Goal: Task Accomplishment & Management: Manage account settings

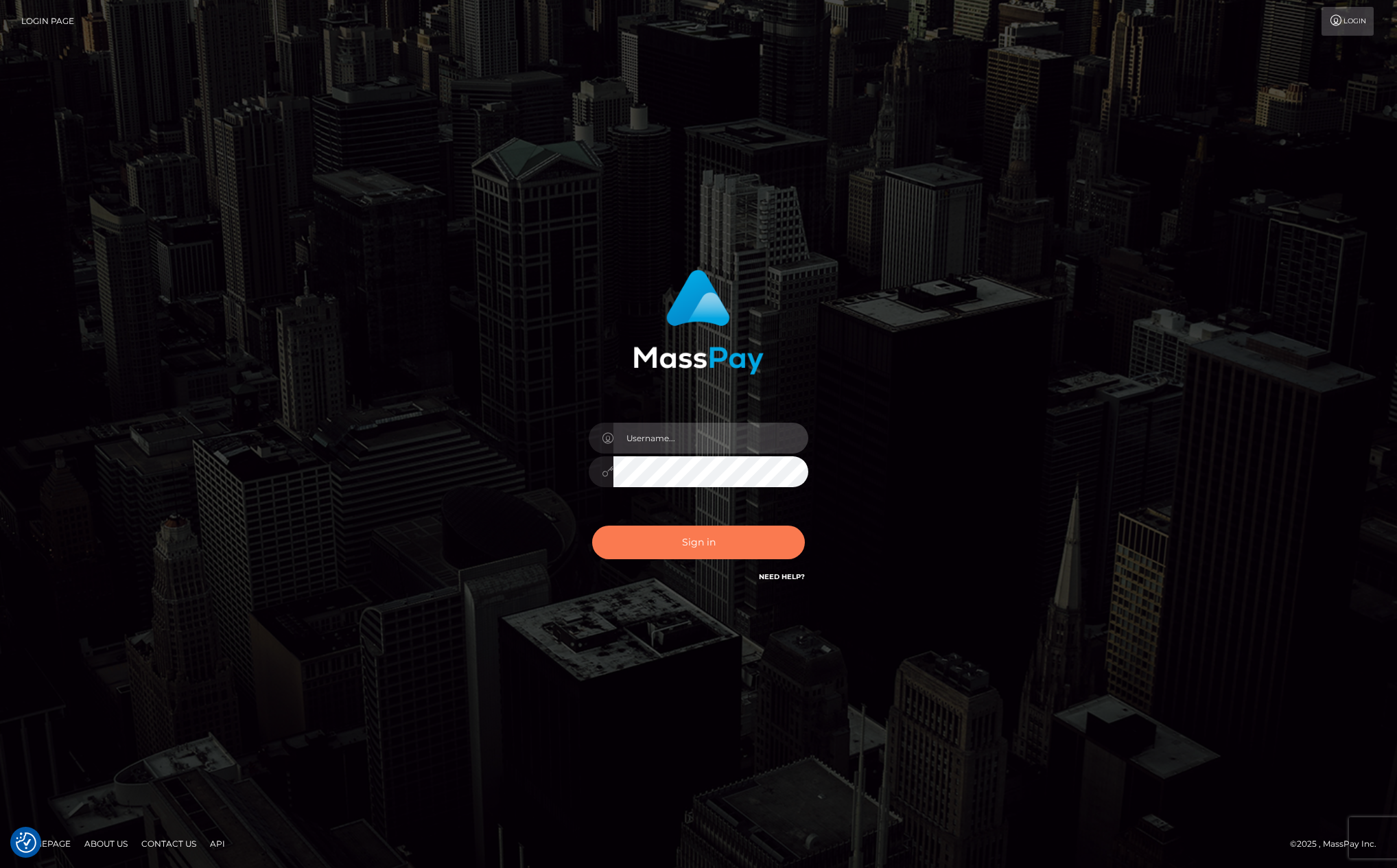
type input "[PERSON_NAME][DOMAIN_NAME]"
click at [688, 550] on button "Sign in" at bounding box center [698, 542] width 213 height 34
type input "[PERSON_NAME][DOMAIN_NAME]"
click at [683, 547] on button "Sign in" at bounding box center [698, 542] width 213 height 34
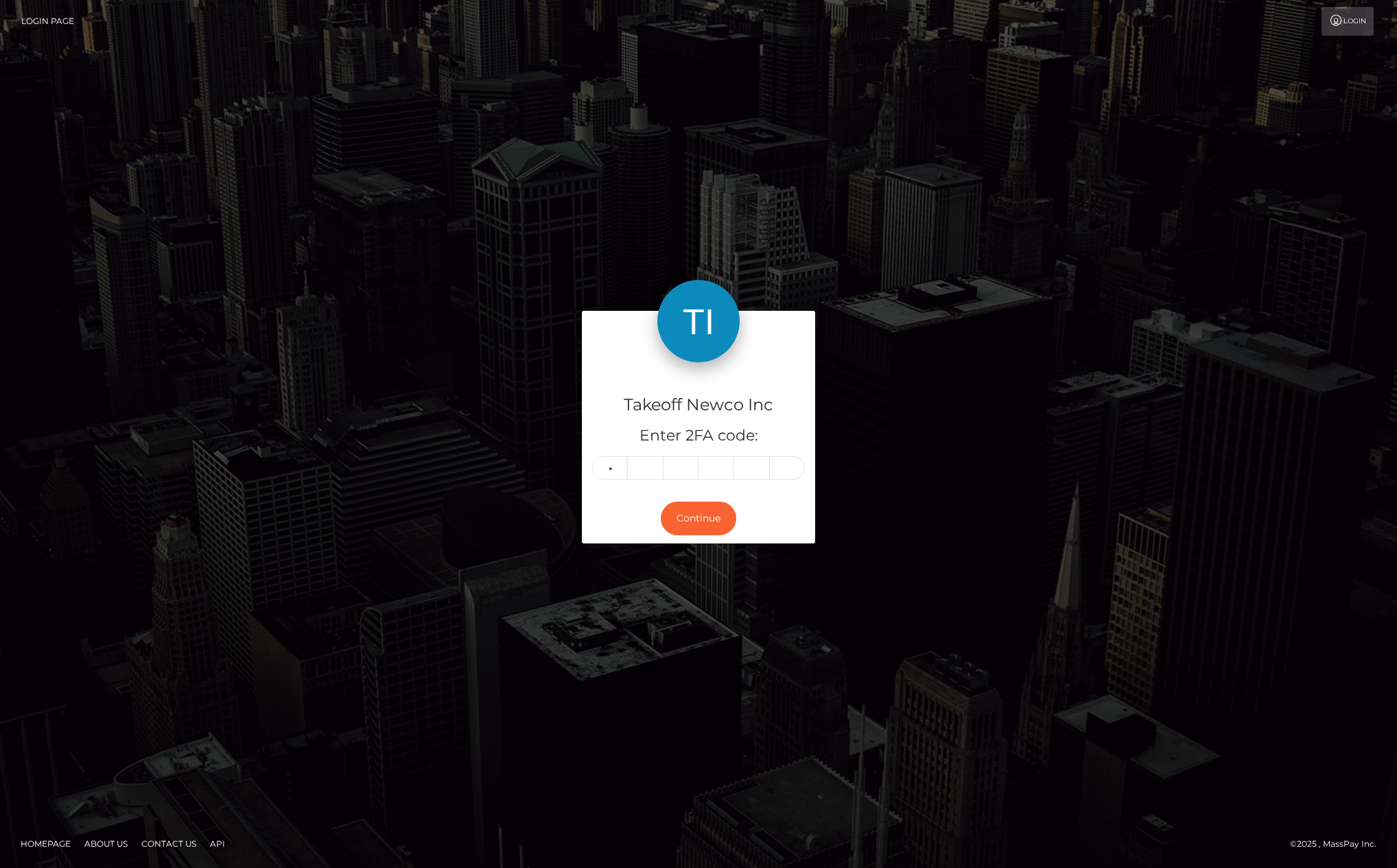
type input "4"
type input "5"
type input "1"
type input "4"
type input "5"
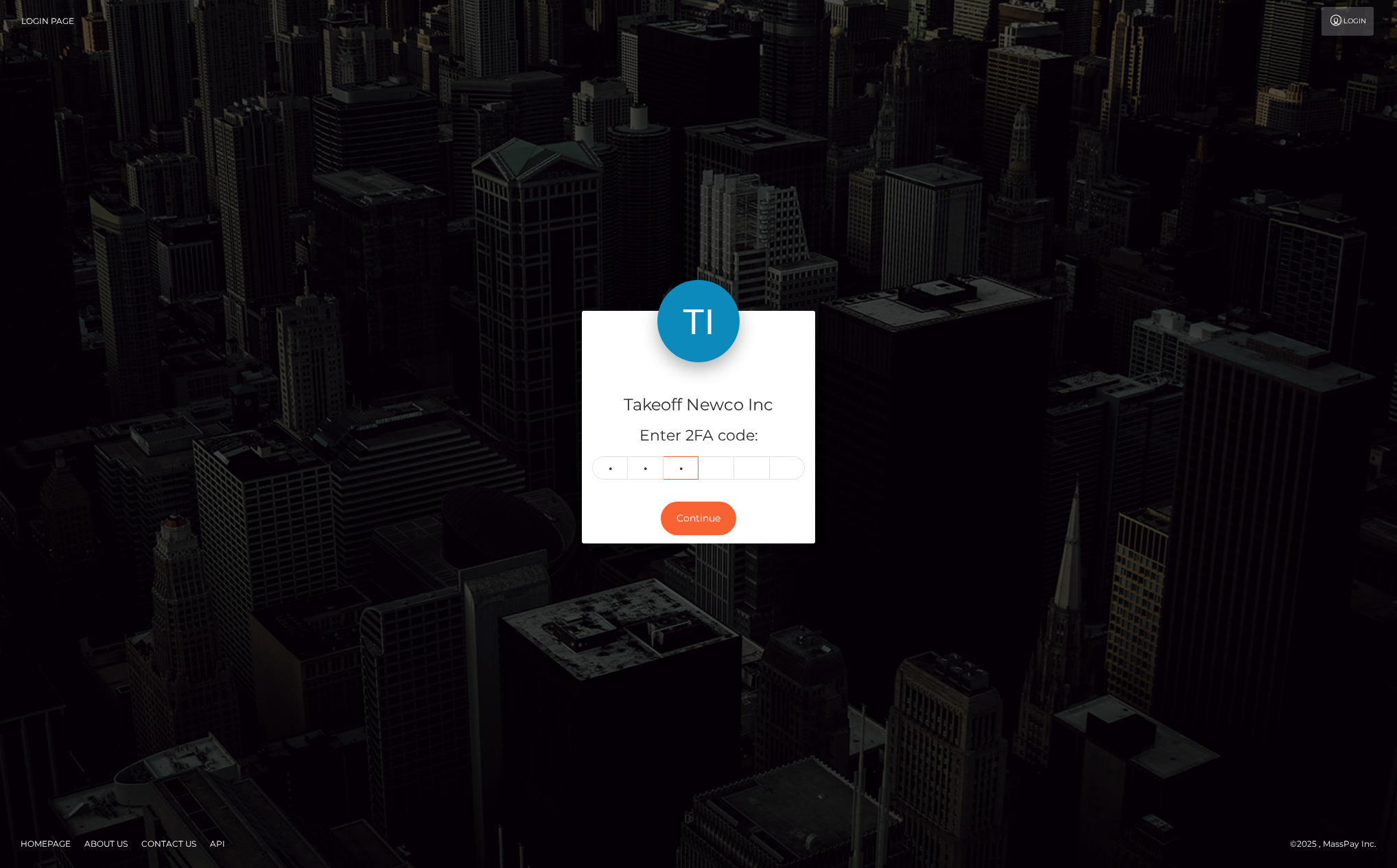
type input "1"
type input "4"
type input "5"
click at [702, 519] on button "Continue" at bounding box center [698, 518] width 75 height 34
